Goal: Information Seeking & Learning: Understand process/instructions

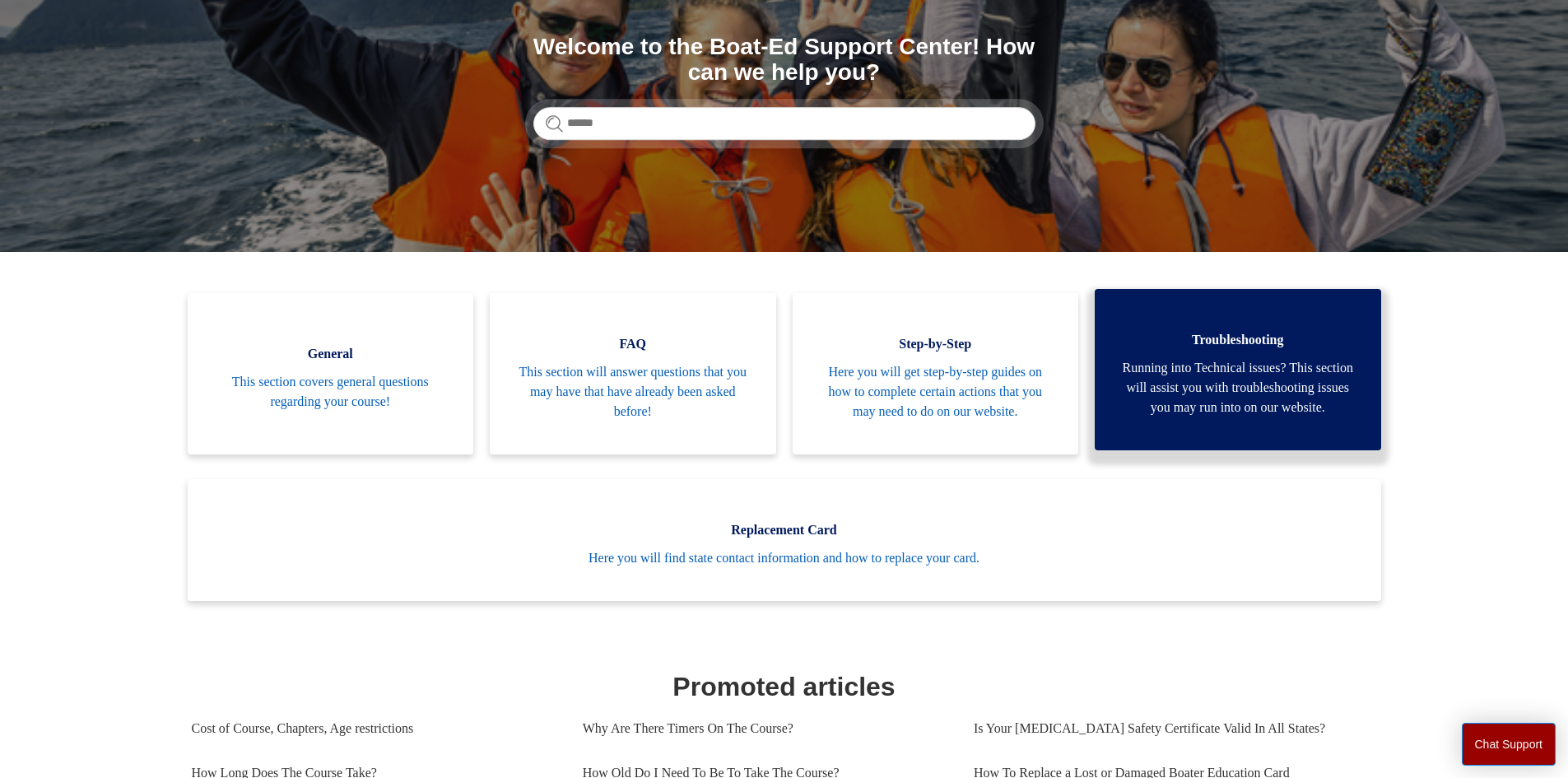
scroll to position [247, 0]
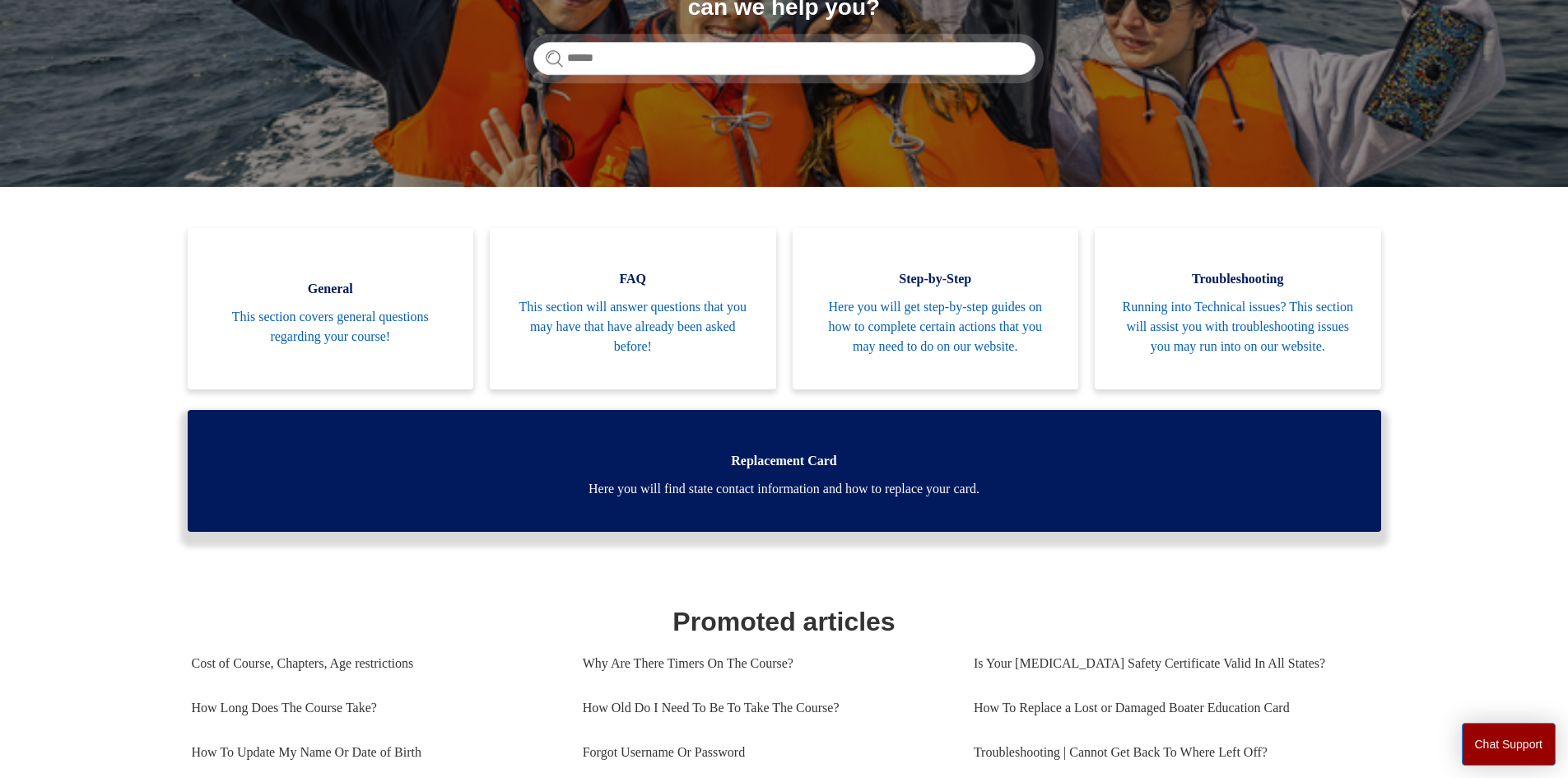
click at [1230, 465] on link "Replacement Card Here you will find state contact information and how to replac…" at bounding box center [784, 471] width 1193 height 121
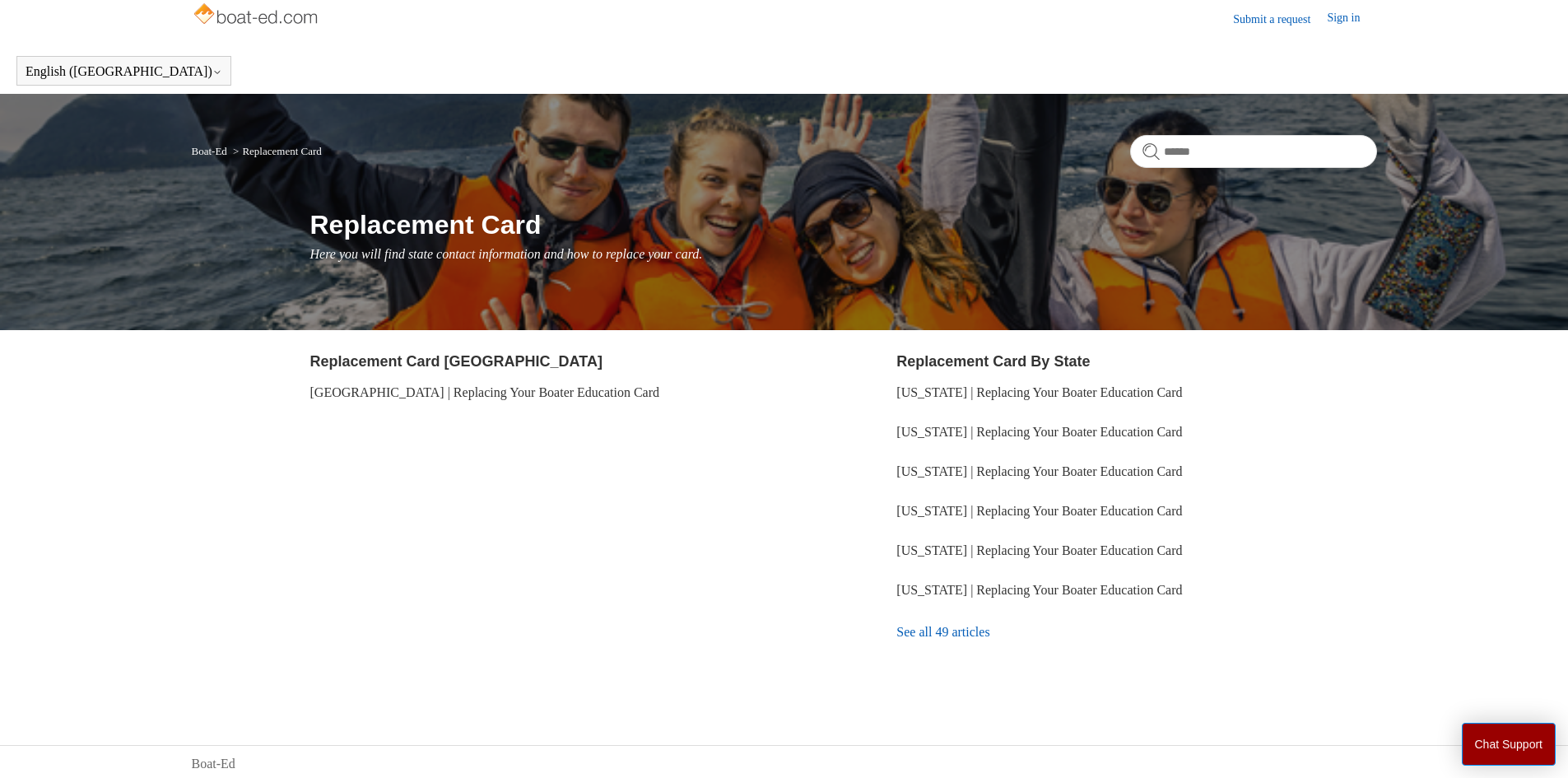
scroll to position [15, 0]
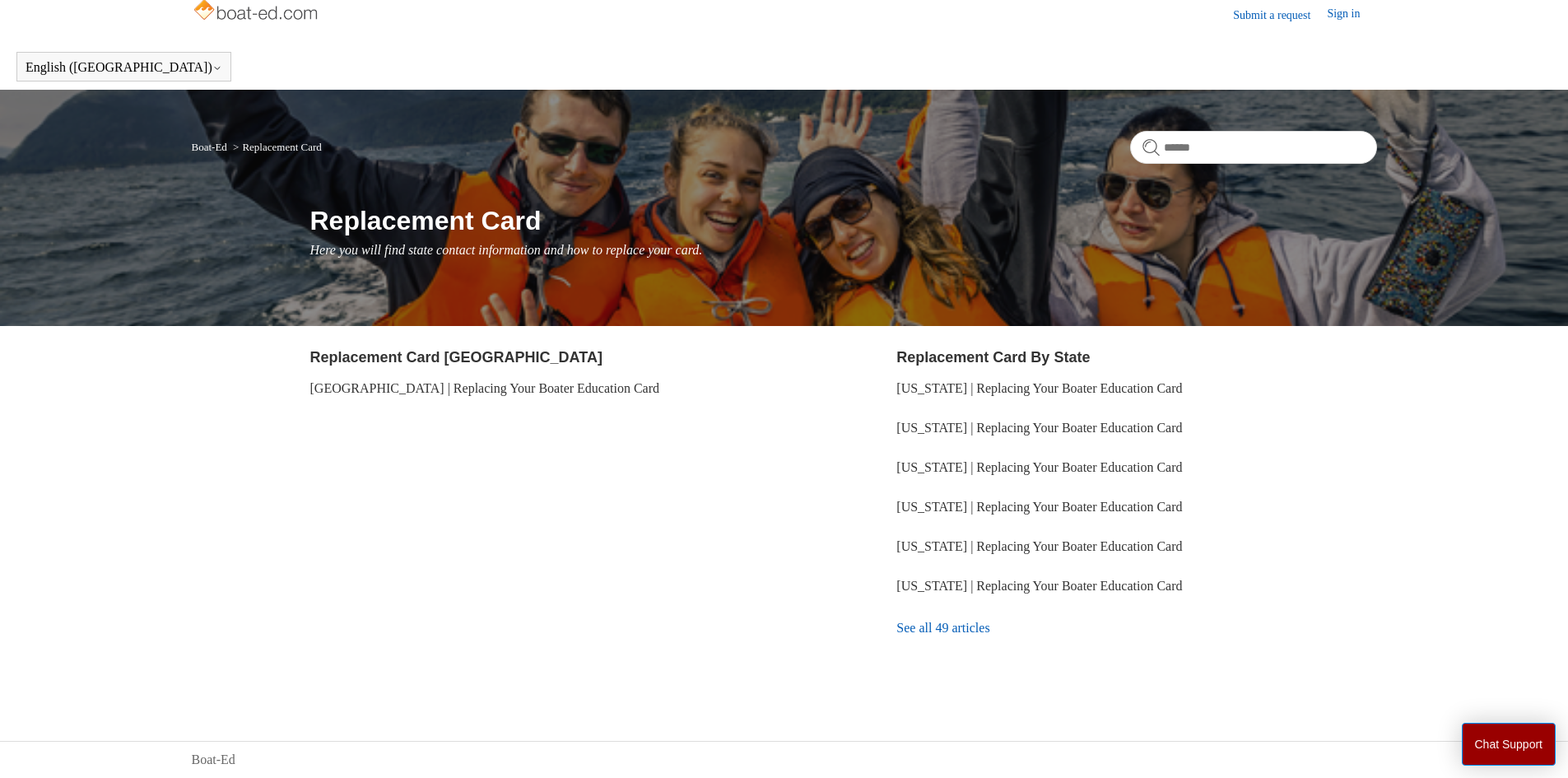
click at [970, 635] on link "See all 49 articles" at bounding box center [1136, 628] width 480 height 44
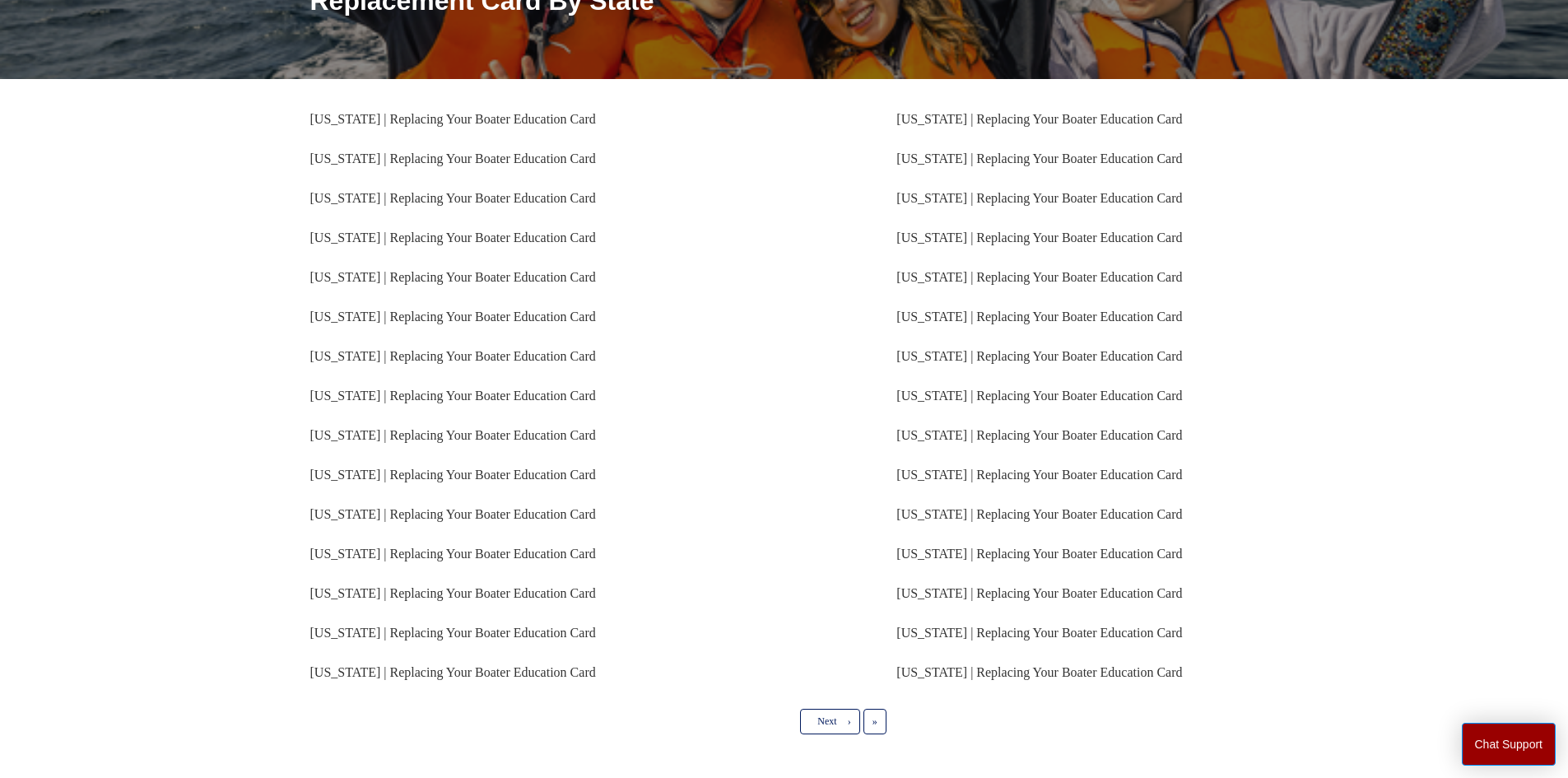
scroll to position [247, 0]
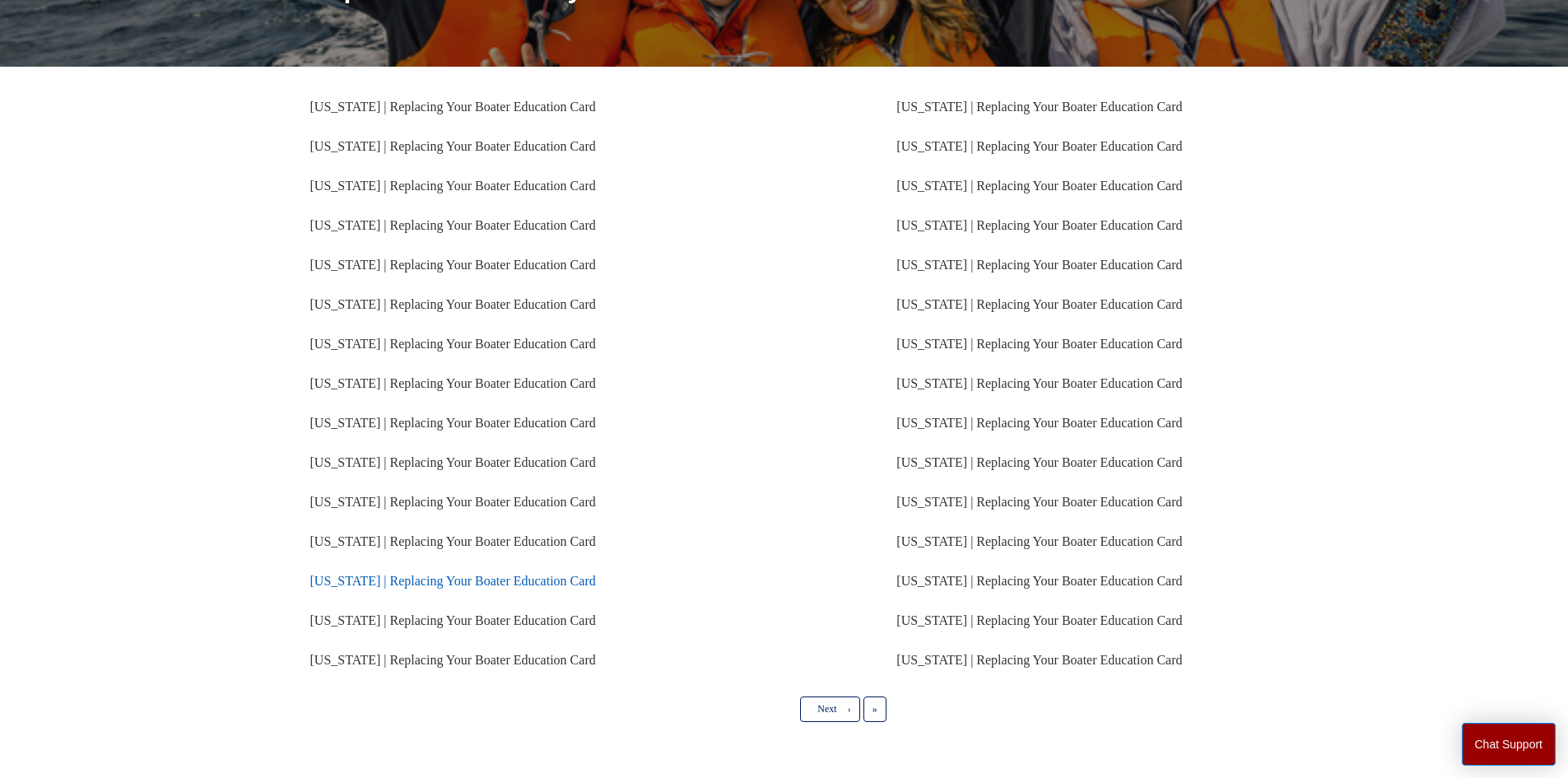
click at [412, 583] on link "[US_STATE] | Replacing Your Boater Education Card" at bounding box center [453, 581] width 285 height 14
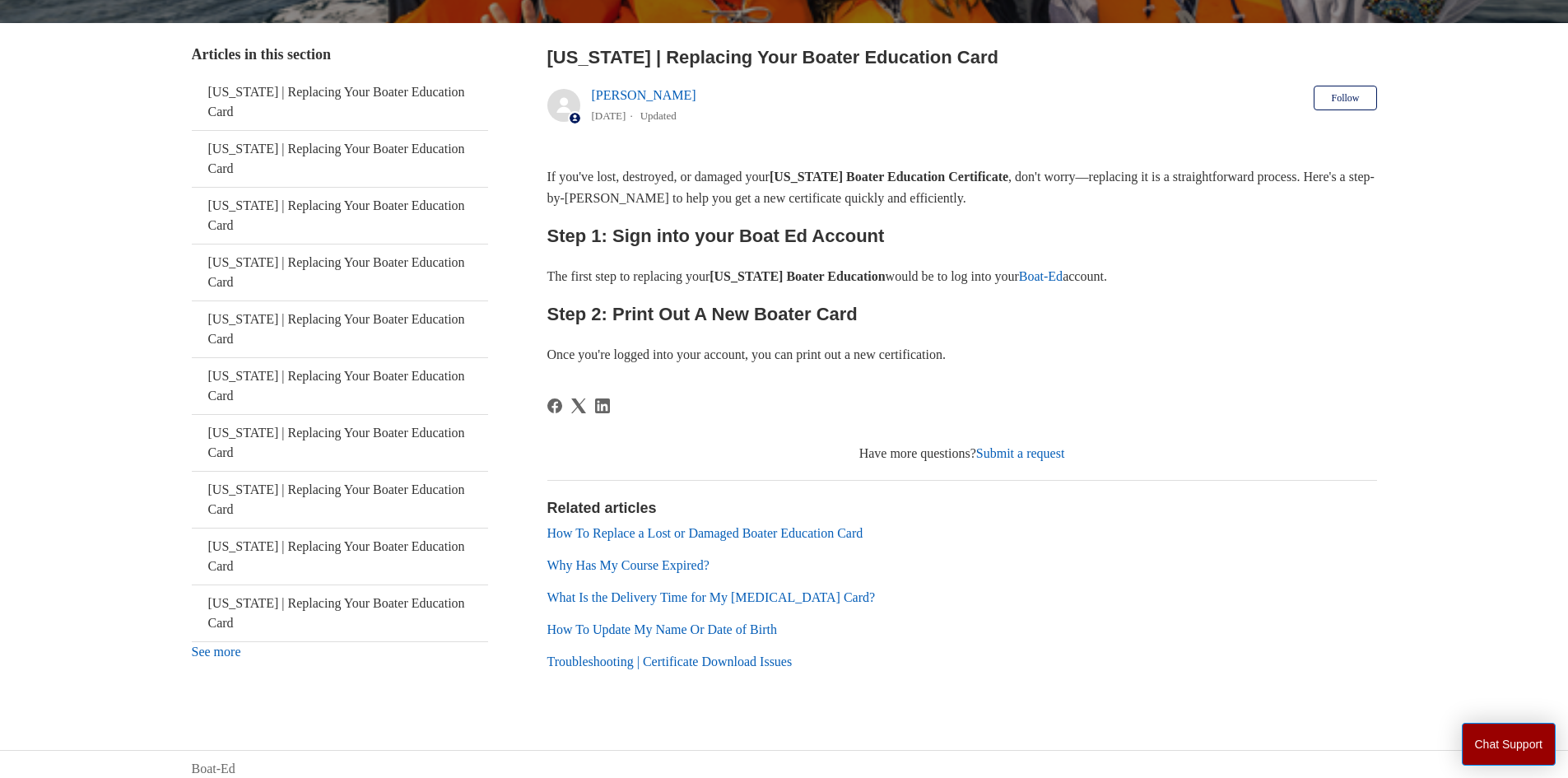
scroll to position [302, 0]
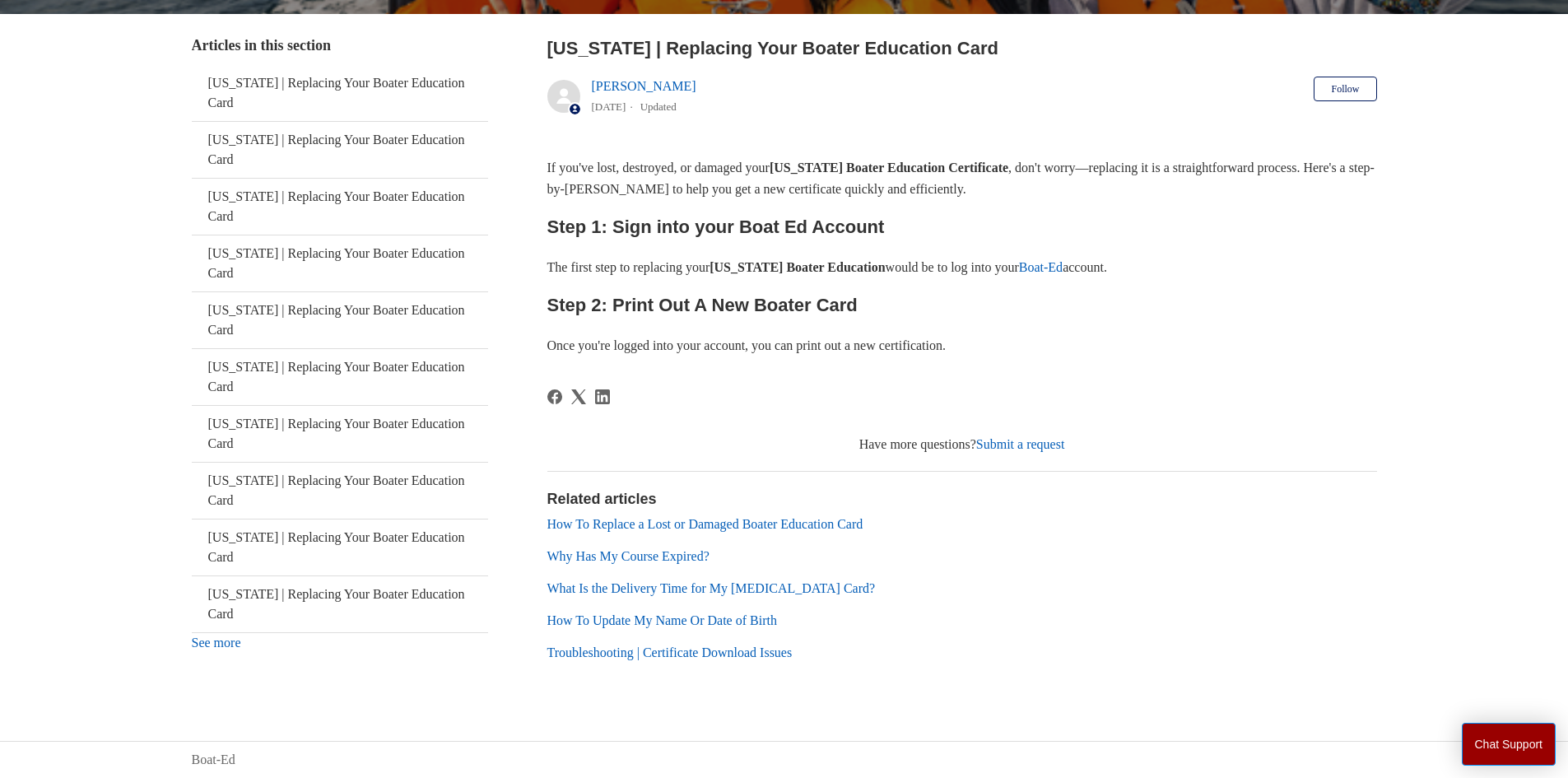
click at [763, 519] on link "How To Replace a Lost or Damaged Boater Education Card" at bounding box center [705, 524] width 316 height 14
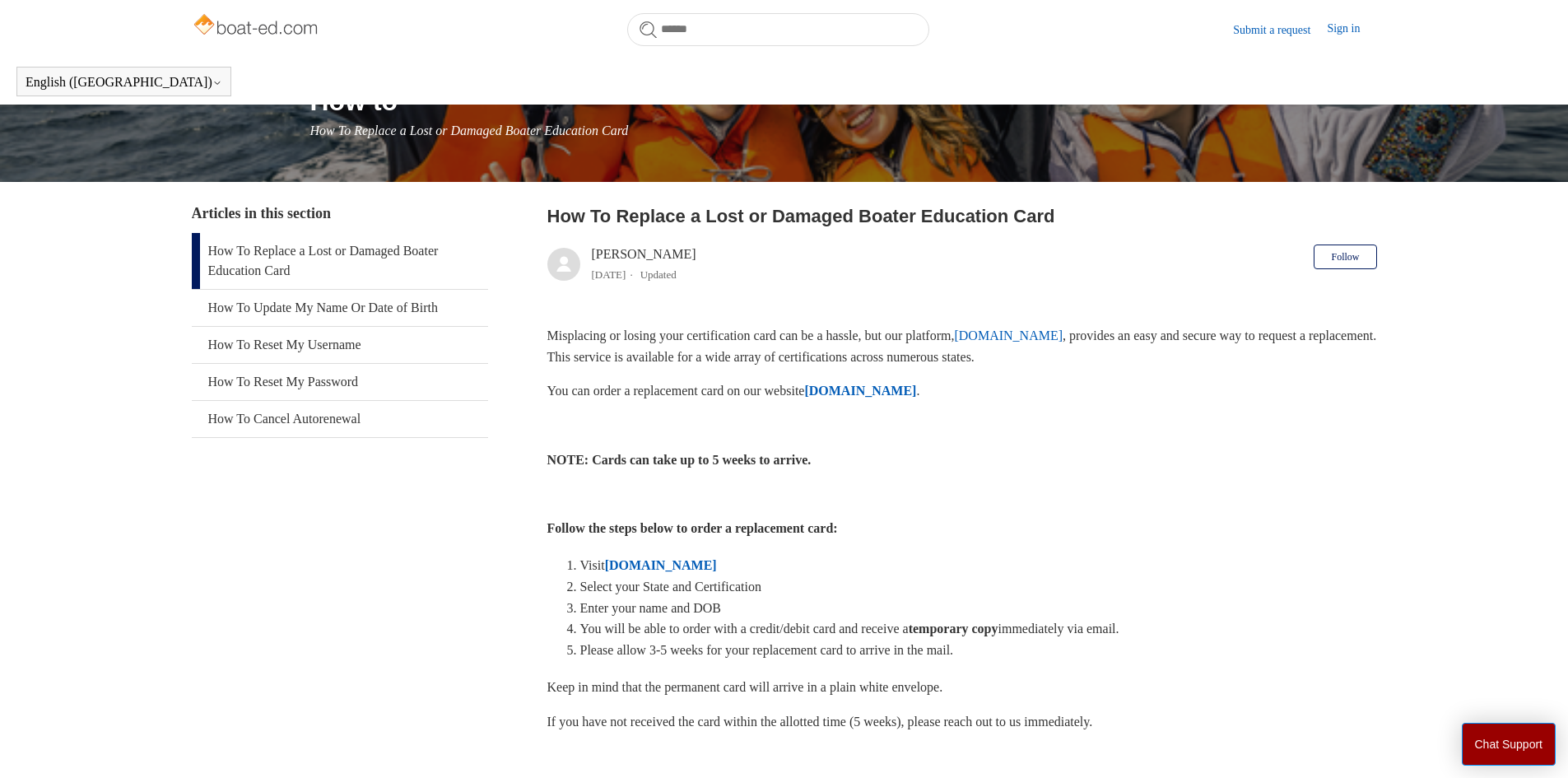
scroll to position [82, 0]
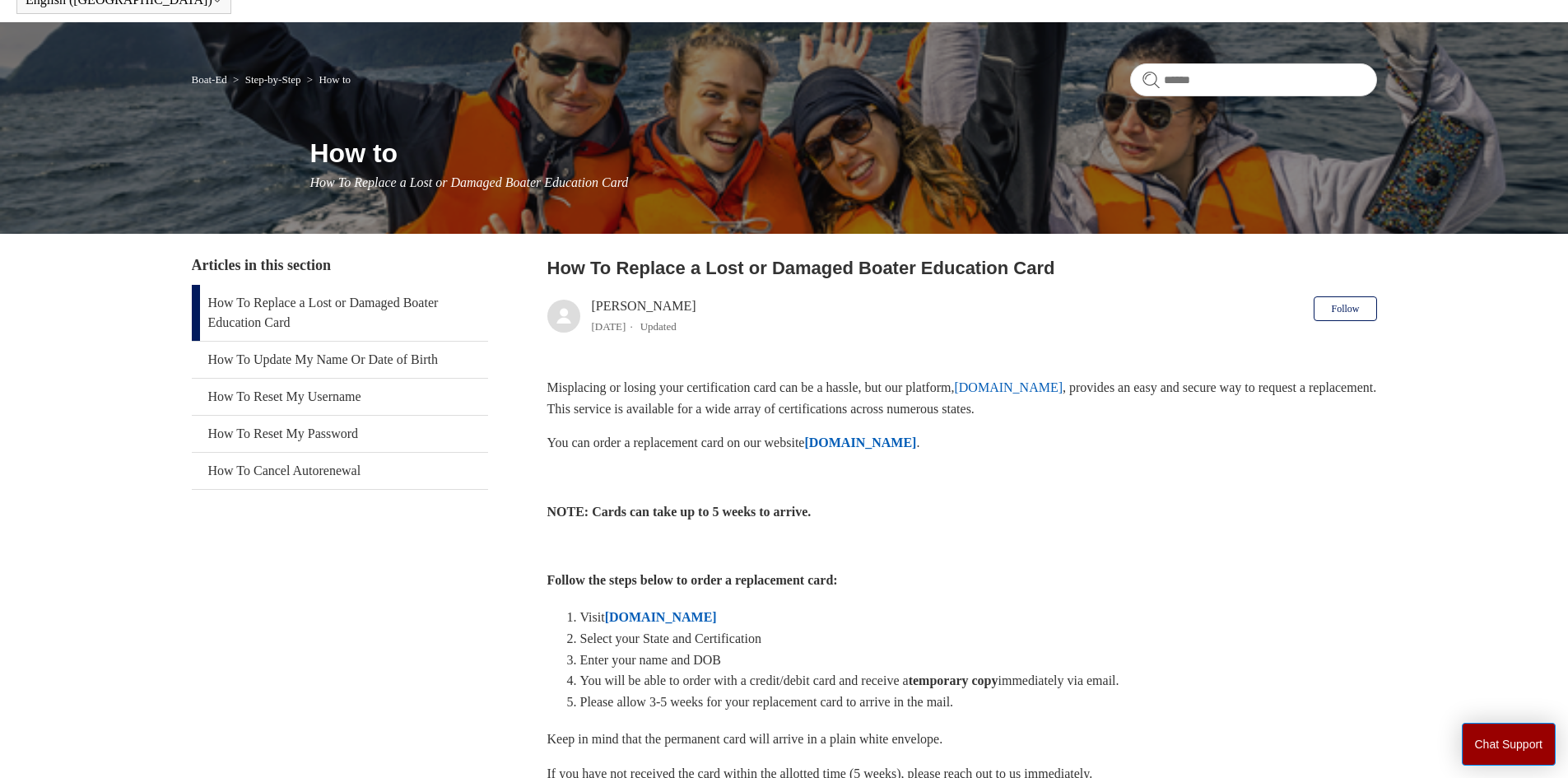
click at [698, 613] on strong "[DOMAIN_NAME]" at bounding box center [661, 617] width 112 height 14
